Goal: Task Accomplishment & Management: Manage account settings

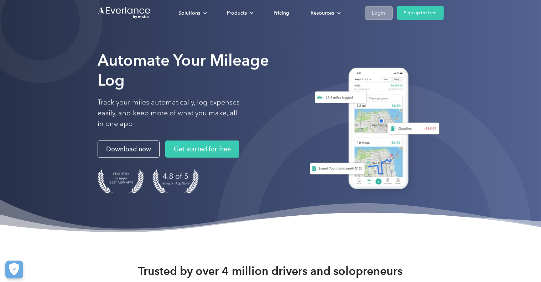
click at [379, 11] on div "Login" at bounding box center [378, 13] width 13 height 9
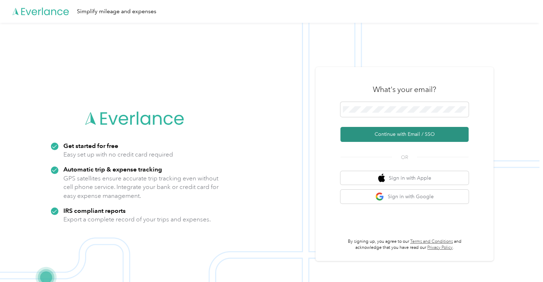
click at [395, 134] on button "Continue with Email / SSO" at bounding box center [405, 134] width 128 height 15
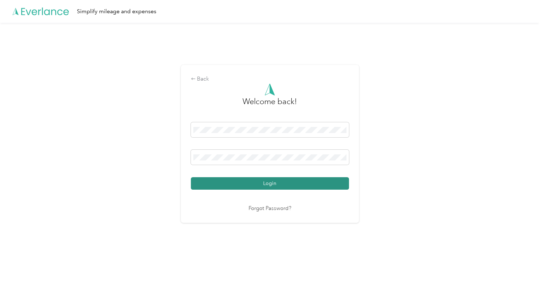
click at [270, 185] on button "Login" at bounding box center [270, 183] width 158 height 12
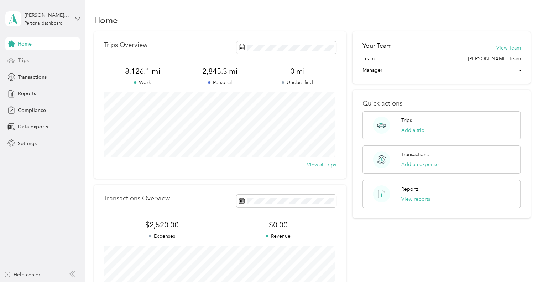
click at [31, 61] on div "Trips" at bounding box center [42, 60] width 75 height 13
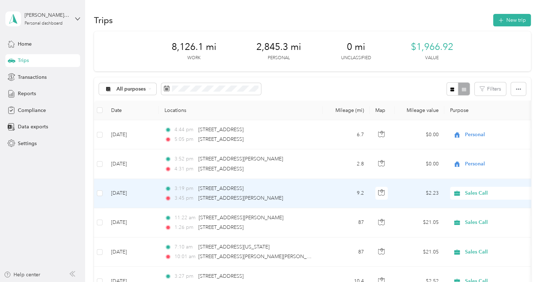
click at [476, 194] on span "Sales Call" at bounding box center [497, 193] width 65 height 8
click at [473, 219] on li "Personal" at bounding box center [494, 214] width 88 height 12
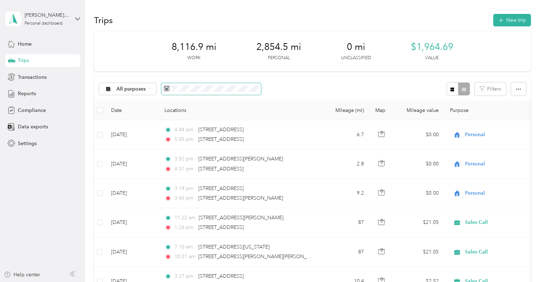
click at [164, 89] on icon at bounding box center [167, 89] width 6 height 6
click at [166, 88] on icon at bounding box center [167, 89] width 6 height 6
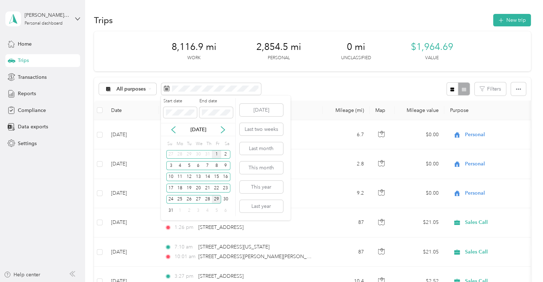
click at [215, 155] on div "1" at bounding box center [216, 154] width 9 height 9
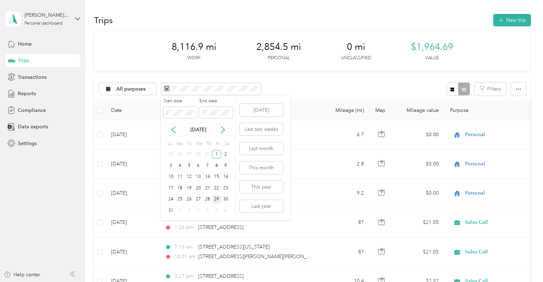
click at [216, 199] on div "29" at bounding box center [216, 199] width 9 height 9
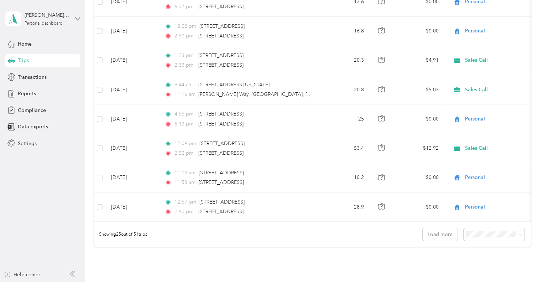
scroll to position [632, 0]
click at [443, 237] on button "Load more" at bounding box center [440, 233] width 35 height 12
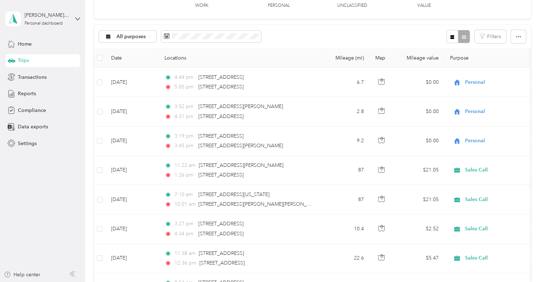
scroll to position [0, 0]
